Goal: Information Seeking & Learning: Learn about a topic

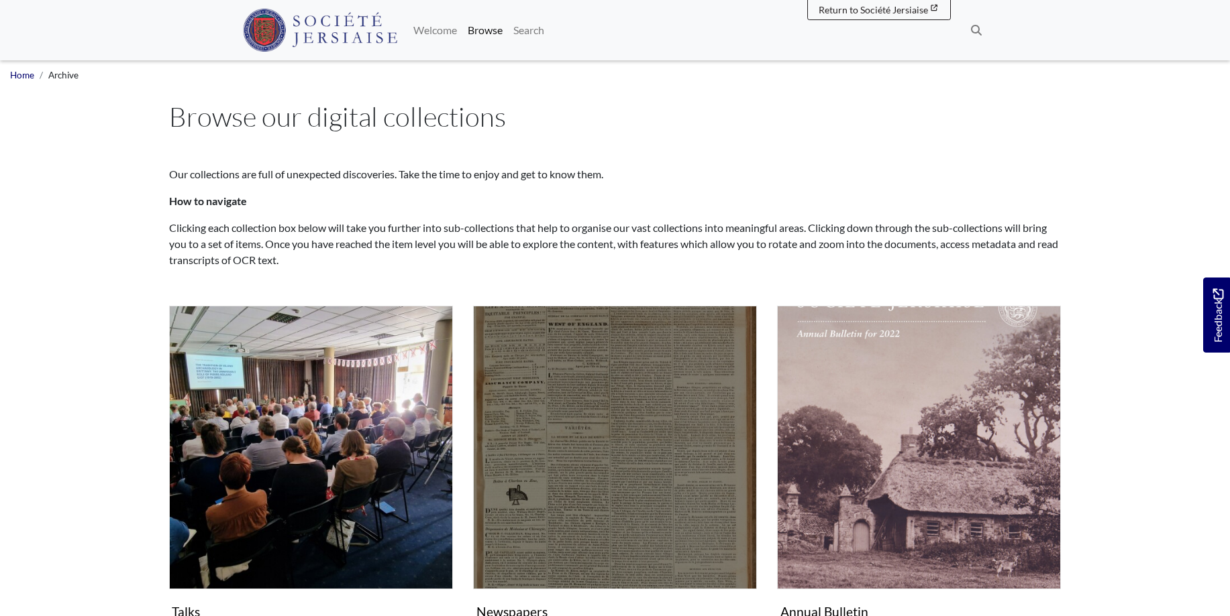
scroll to position [68, 0]
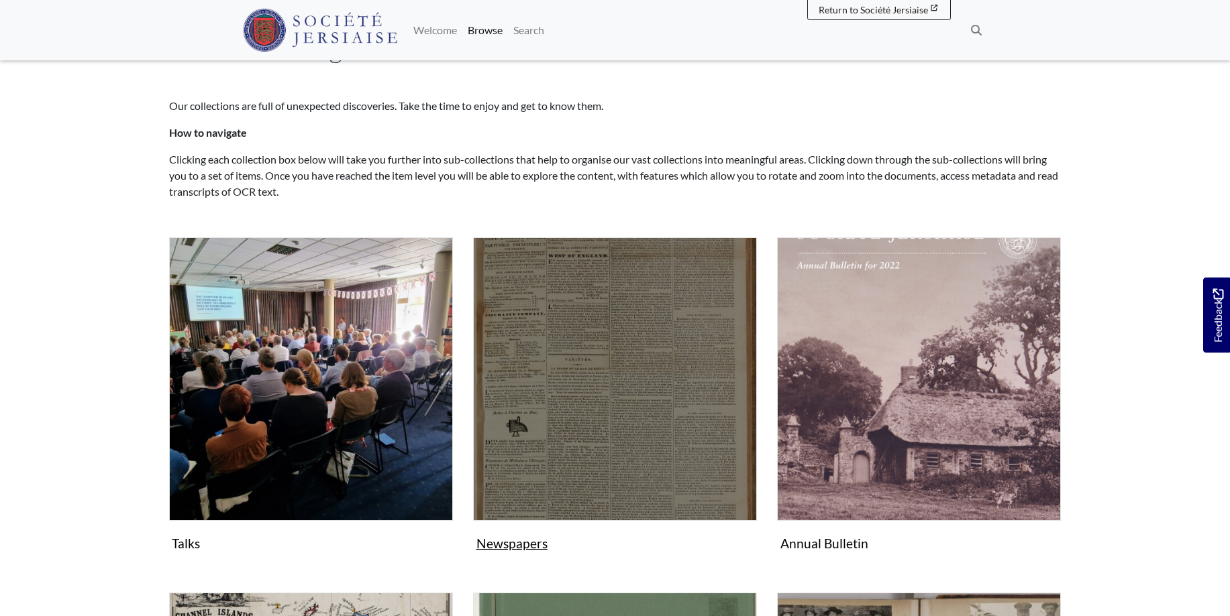
click at [623, 428] on img "Subcollection" at bounding box center [615, 379] width 284 height 284
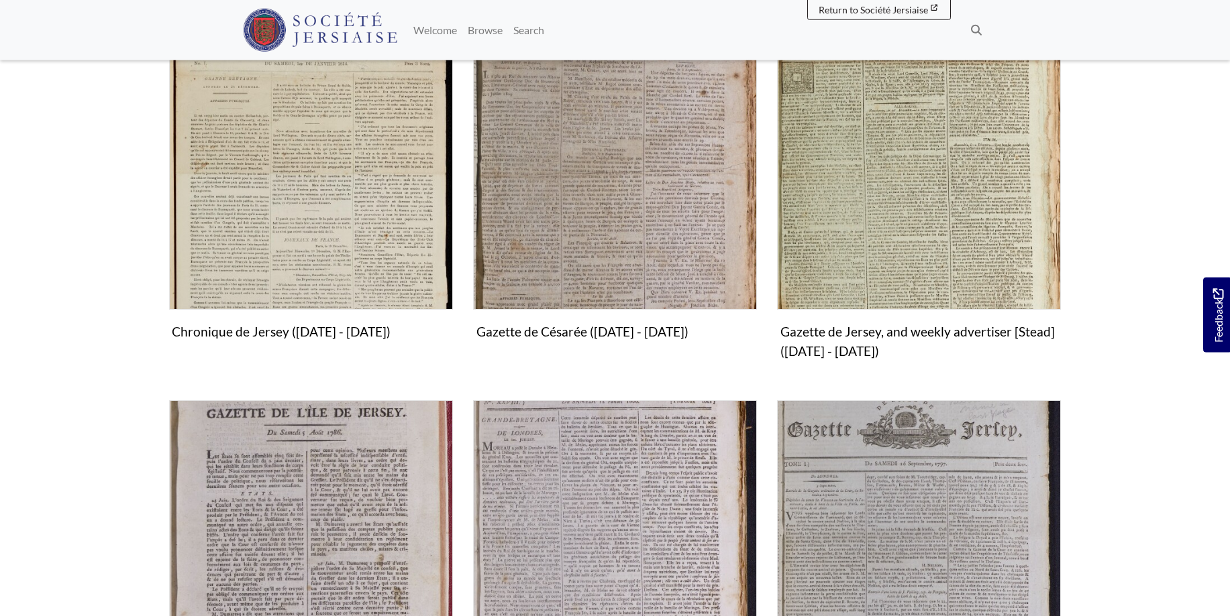
scroll to position [684, 0]
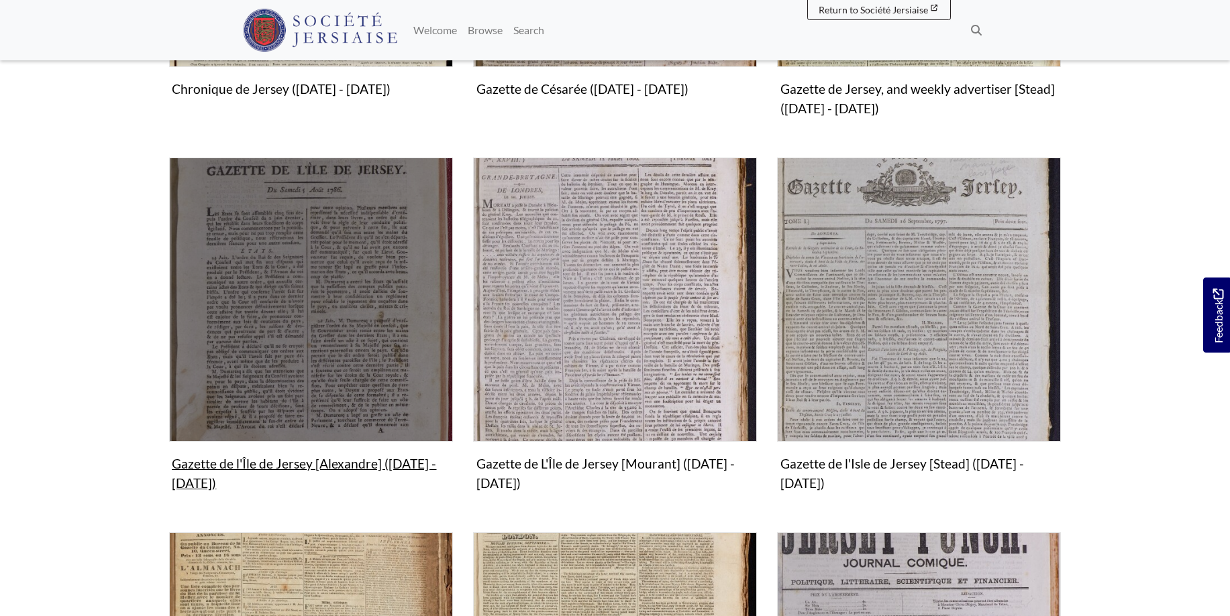
click at [337, 352] on img "Subcollection" at bounding box center [311, 300] width 284 height 284
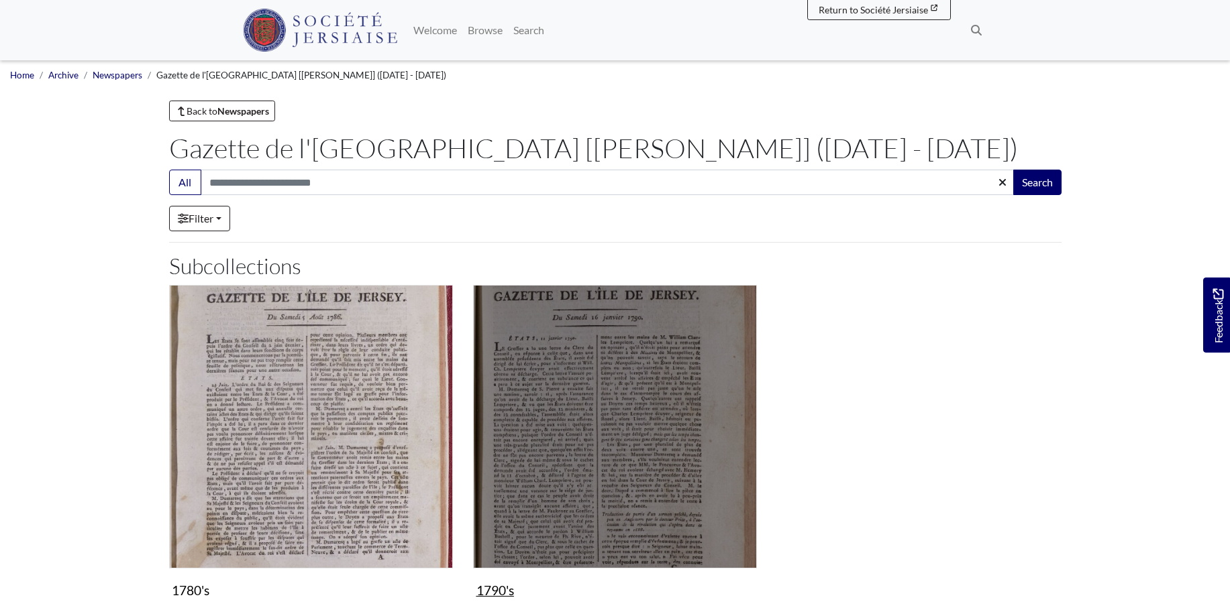
click at [607, 414] on img "Subcollection" at bounding box center [615, 427] width 284 height 284
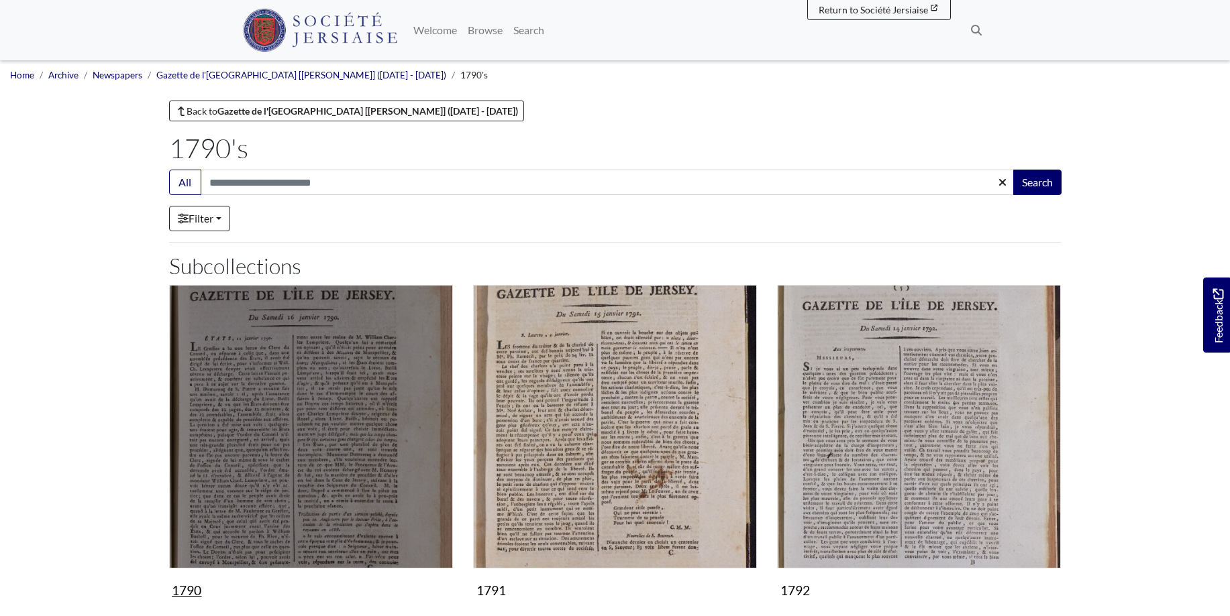
click at [247, 448] on img "Subcollection" at bounding box center [311, 427] width 284 height 284
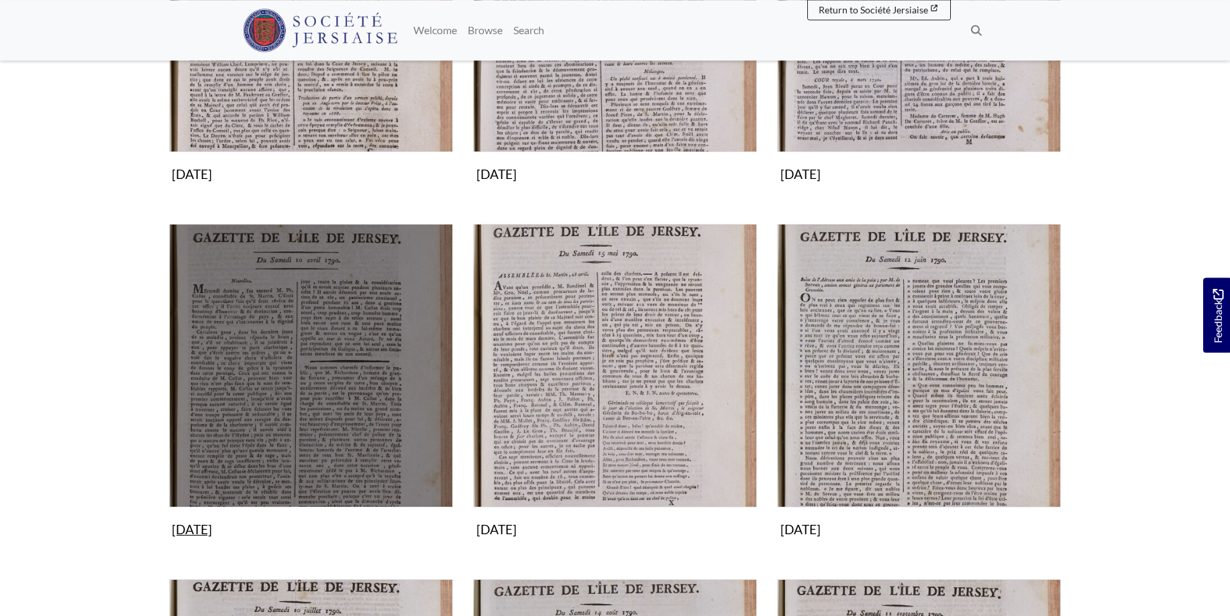
scroll to position [479, 0]
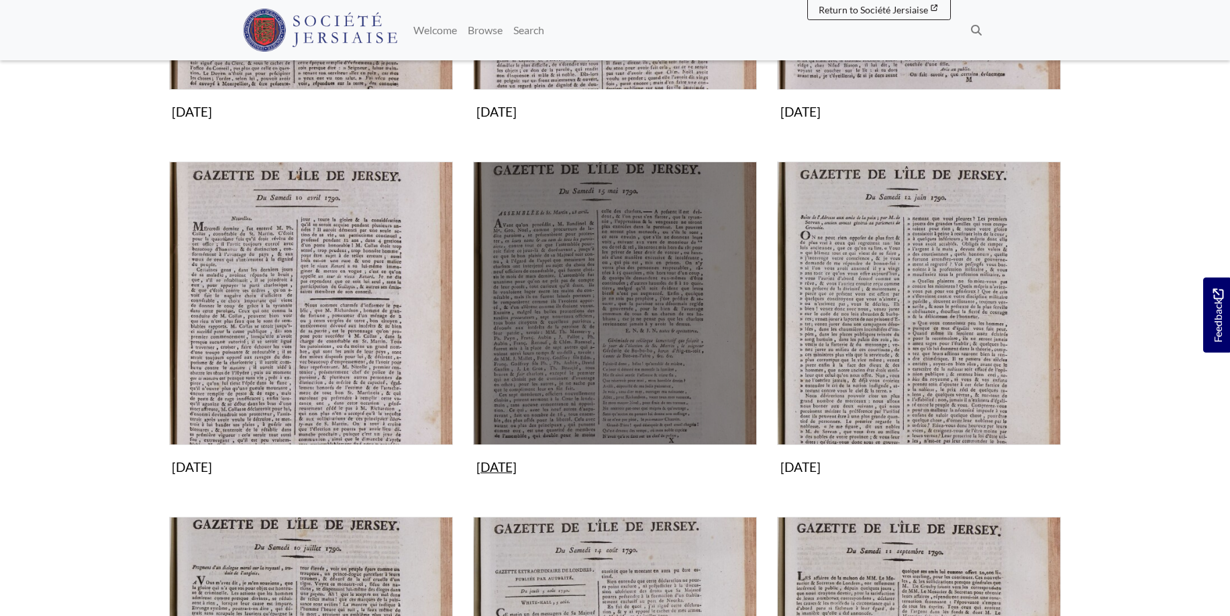
click at [603, 349] on img "Subcollection" at bounding box center [615, 304] width 284 height 284
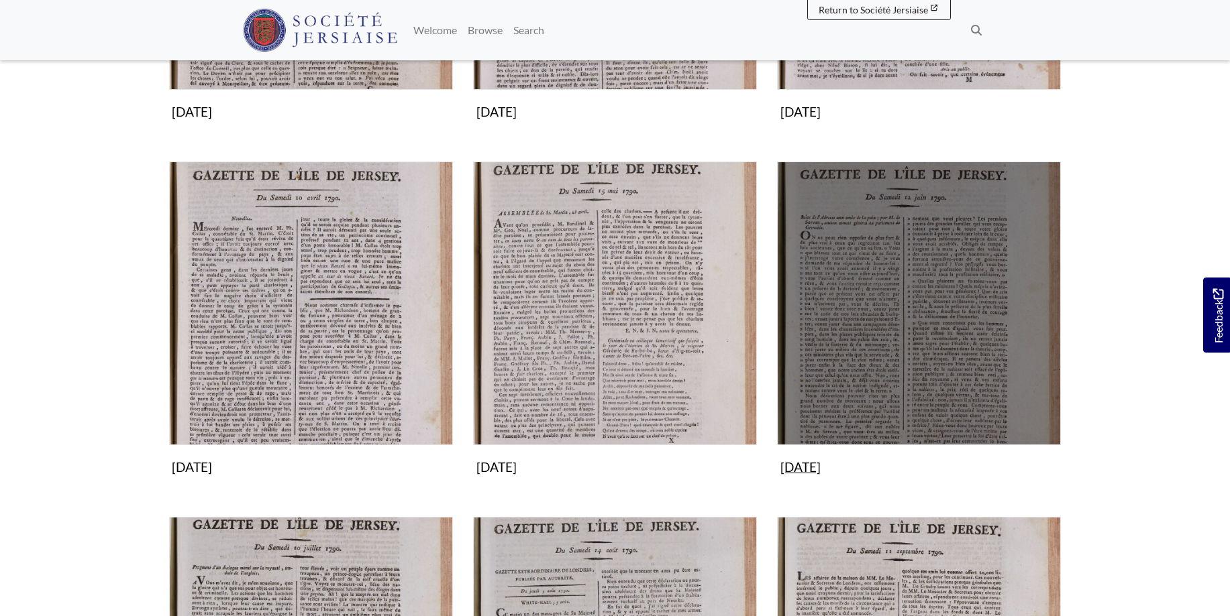
click at [955, 309] on img "Subcollection" at bounding box center [919, 304] width 284 height 284
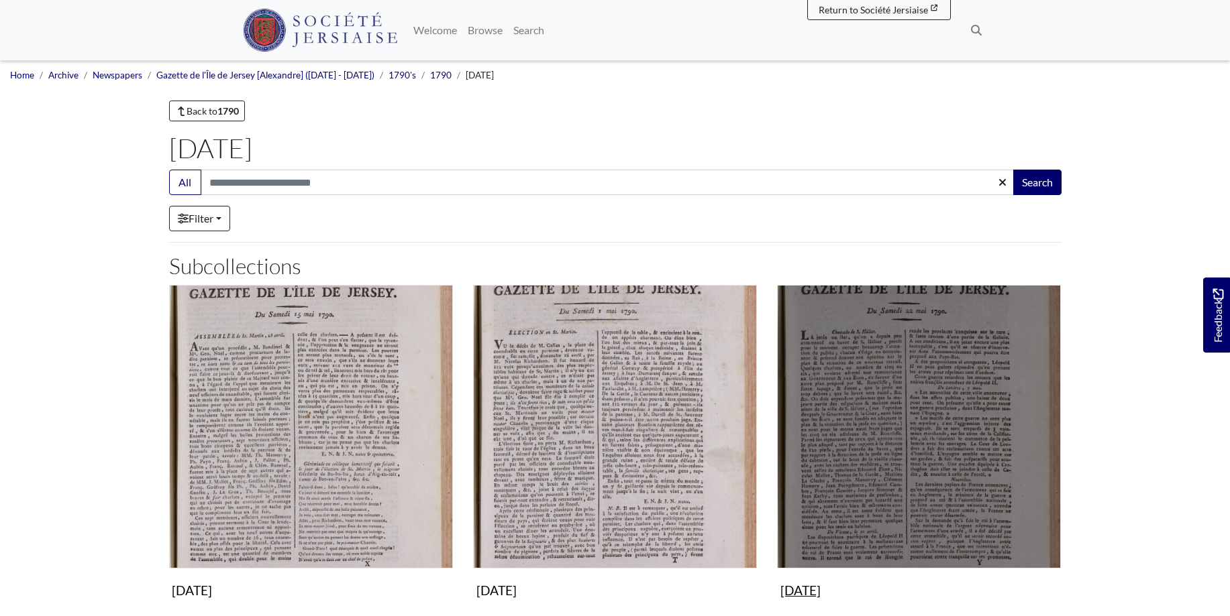
click at [952, 437] on img "Subcollection" at bounding box center [919, 427] width 284 height 284
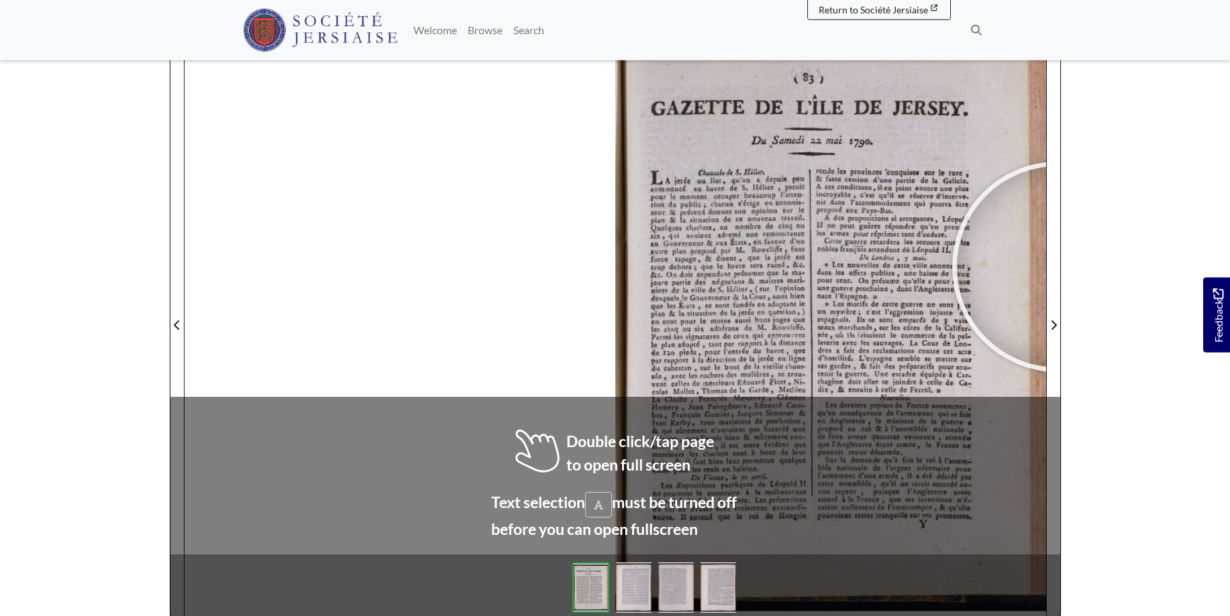
scroll to position [198, 0]
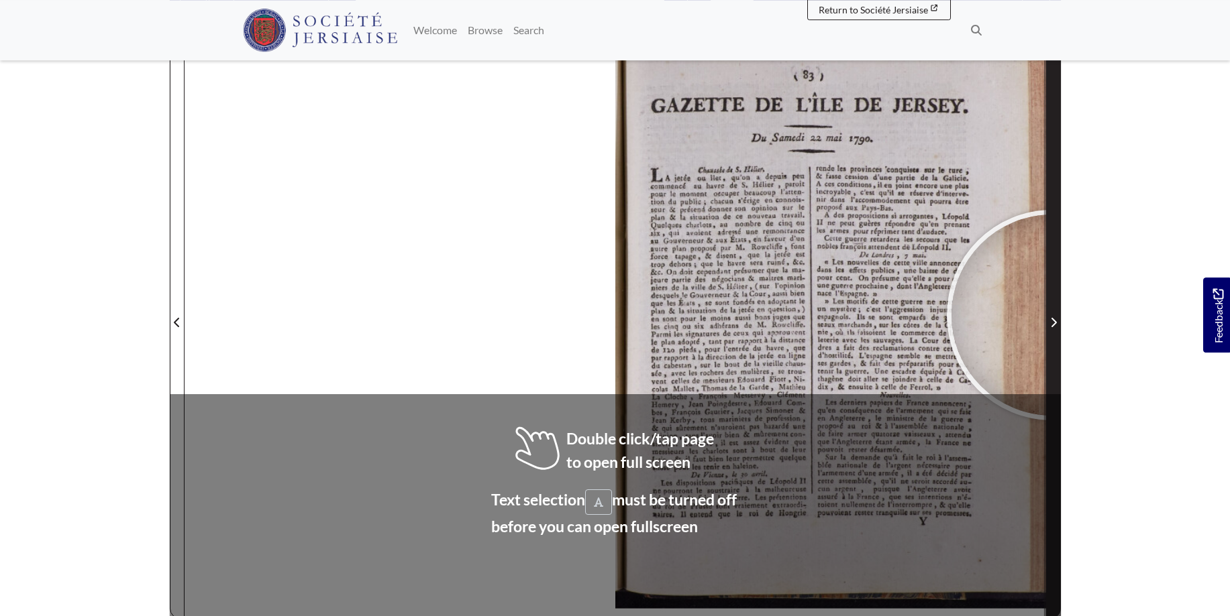
click at [1052, 315] on span "Next Page" at bounding box center [1052, 323] width 13 height 16
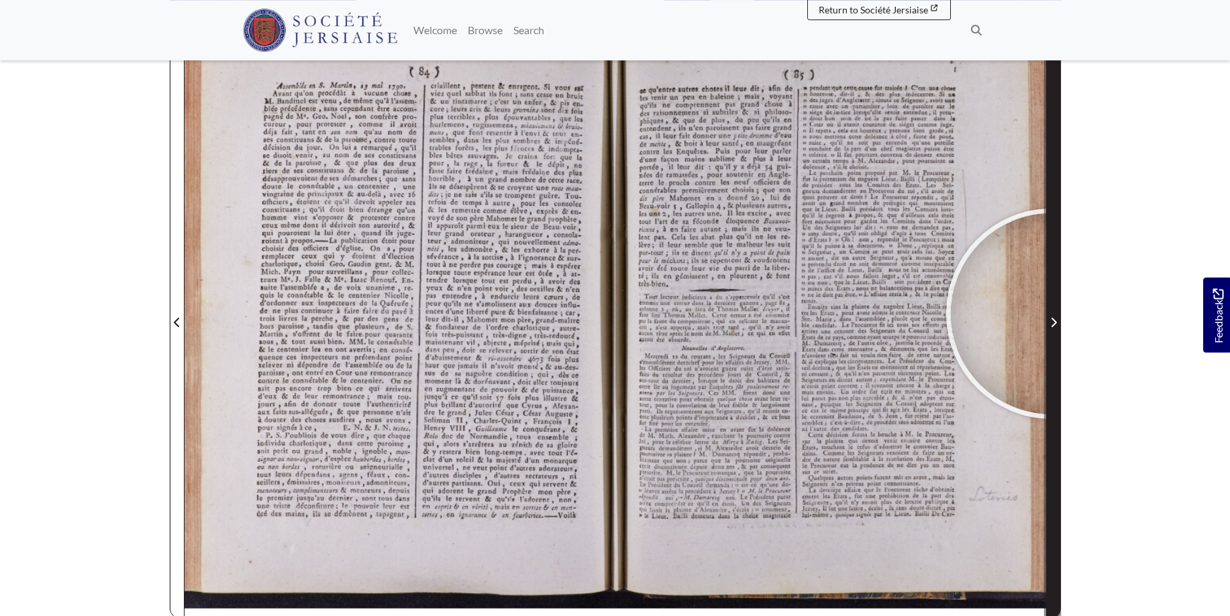
click at [1051, 314] on span "Next Page" at bounding box center [1052, 315] width 13 height 608
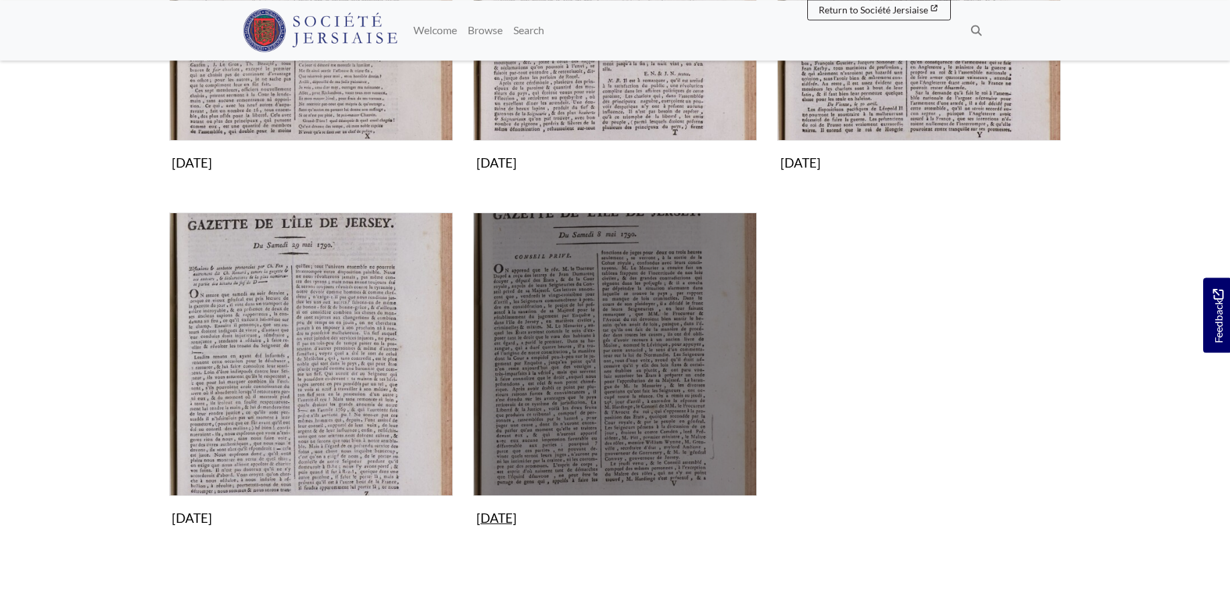
scroll to position [479, 0]
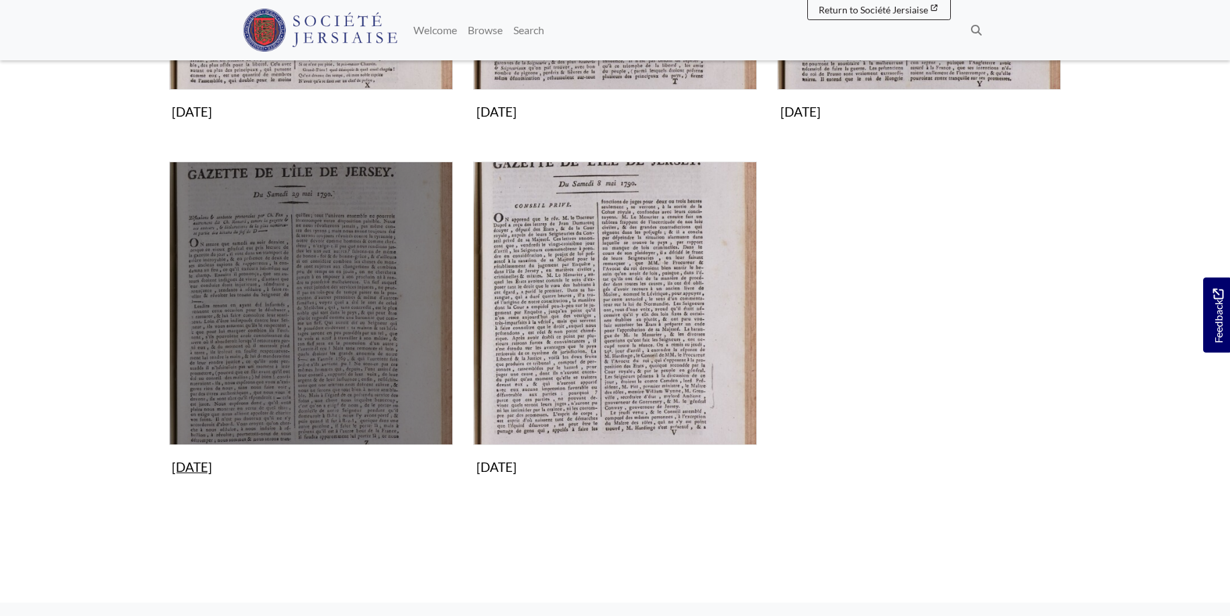
click at [227, 306] on img "Subcollection" at bounding box center [311, 304] width 284 height 284
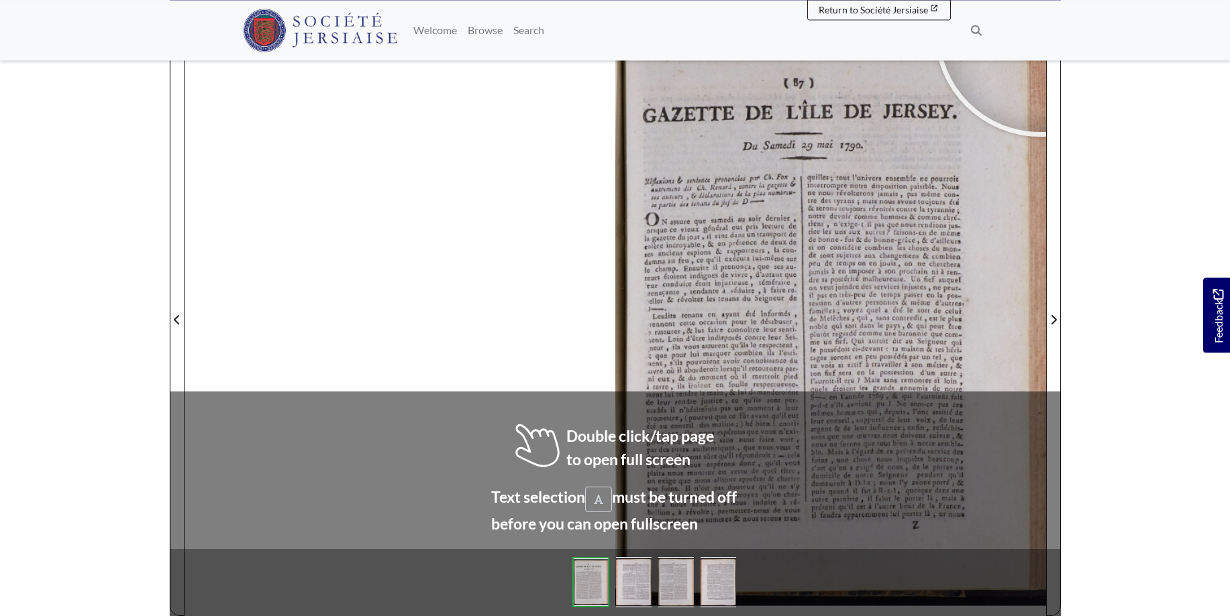
scroll to position [201, 0]
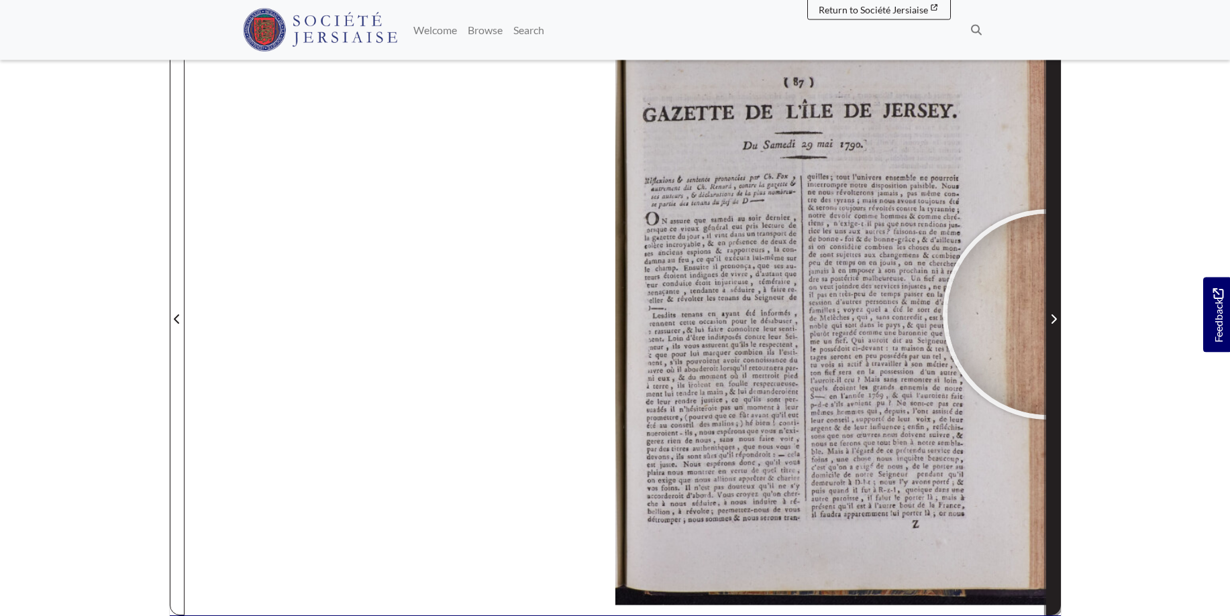
click at [1048, 315] on span "Next Page" at bounding box center [1052, 319] width 13 height 16
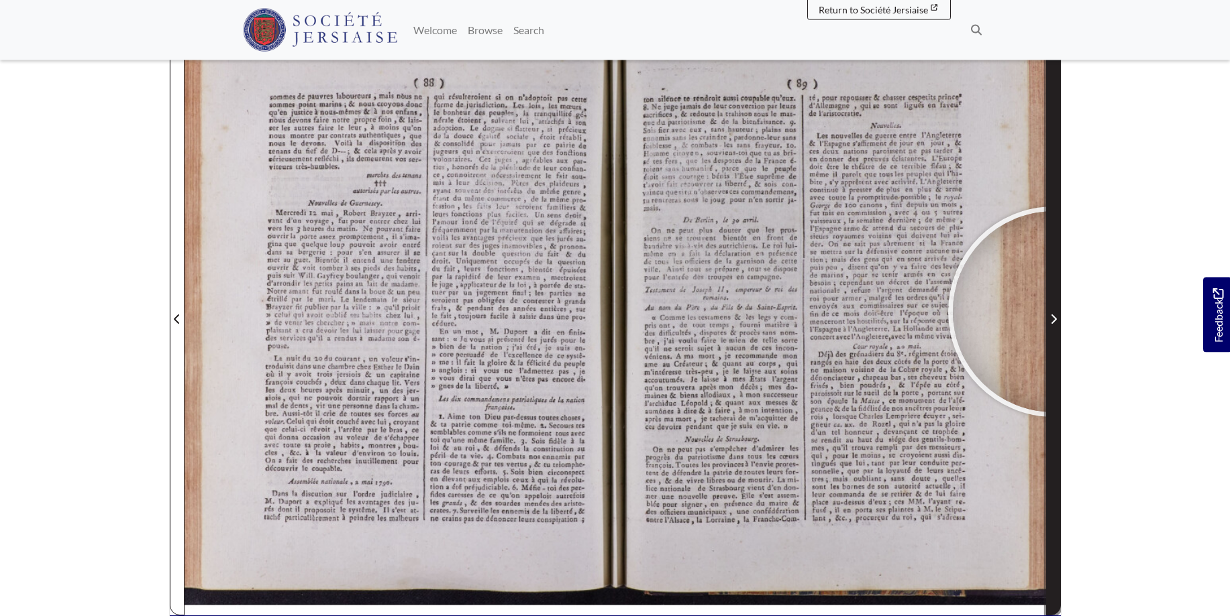
click at [1053, 312] on span "Next Page" at bounding box center [1052, 319] width 13 height 16
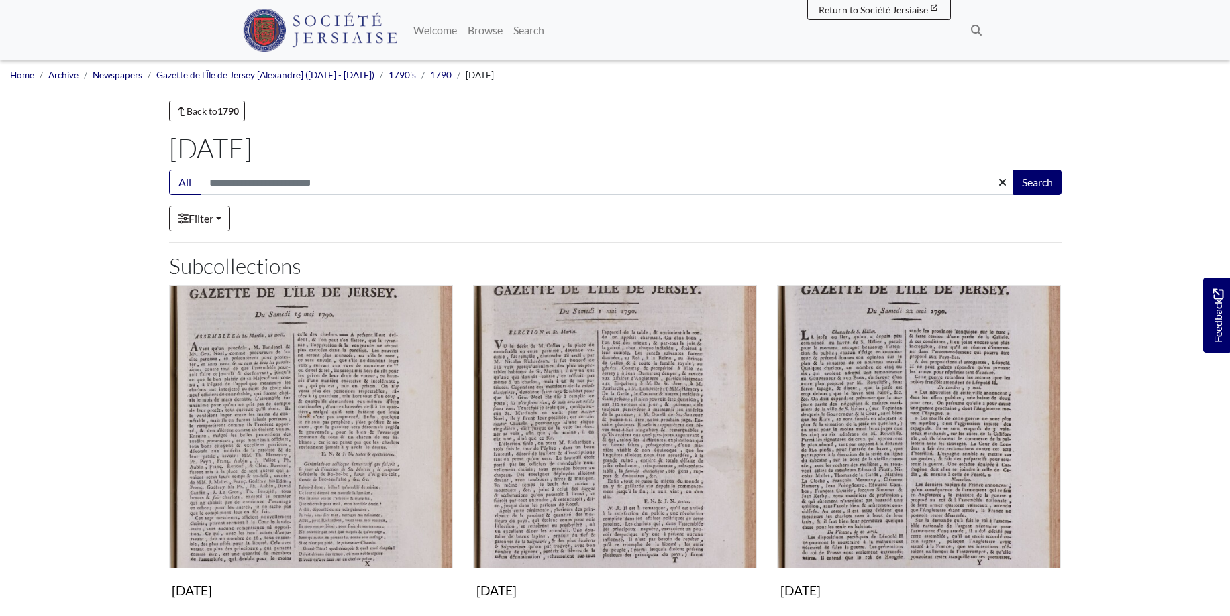
scroll to position [479, 0]
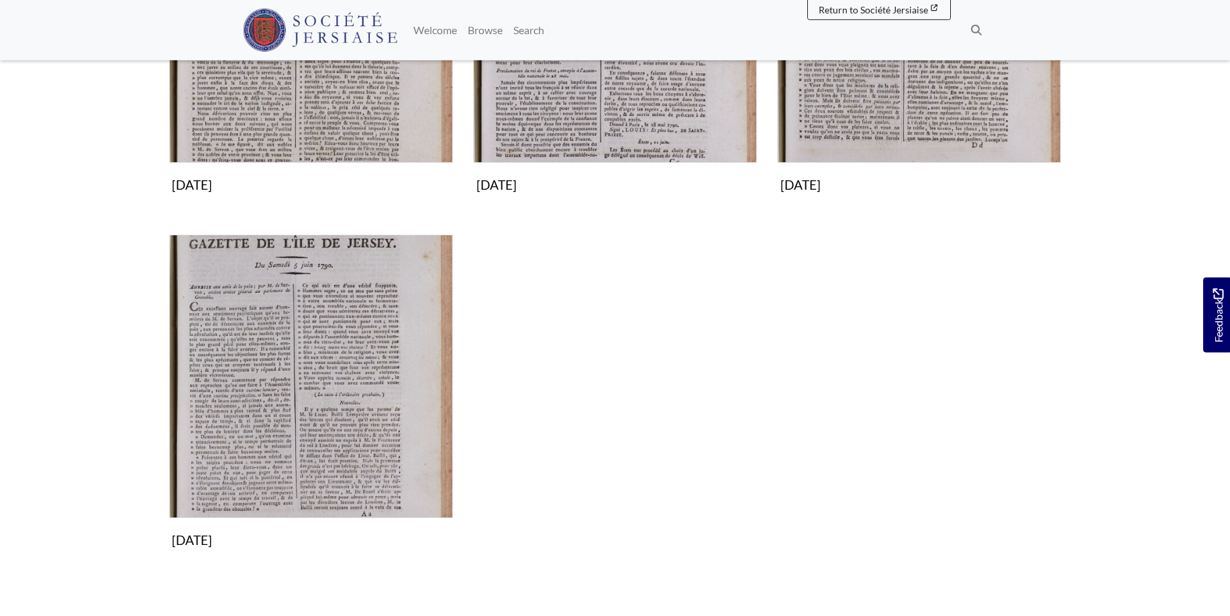
scroll to position [411, 0]
